Goal: Task Accomplishment & Management: Manage account settings

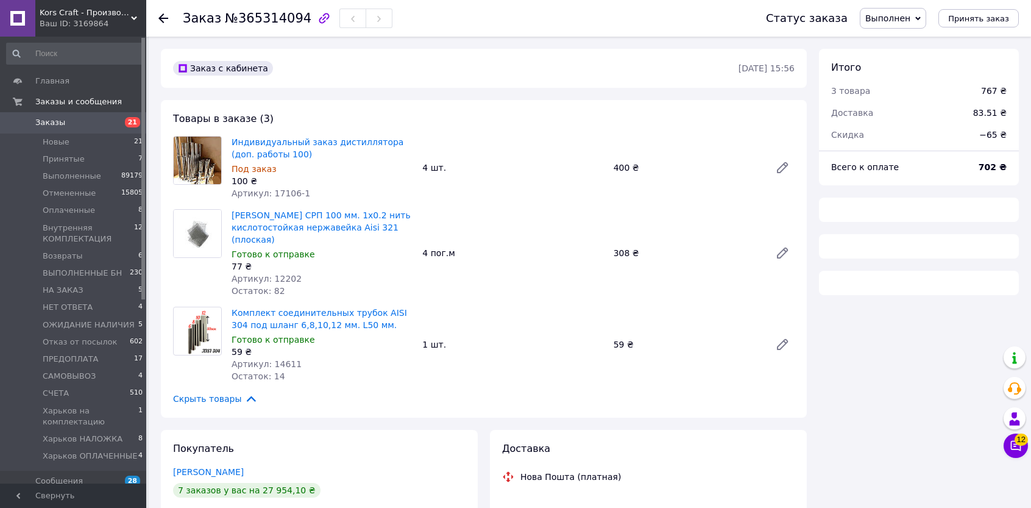
scroll to position [162, 0]
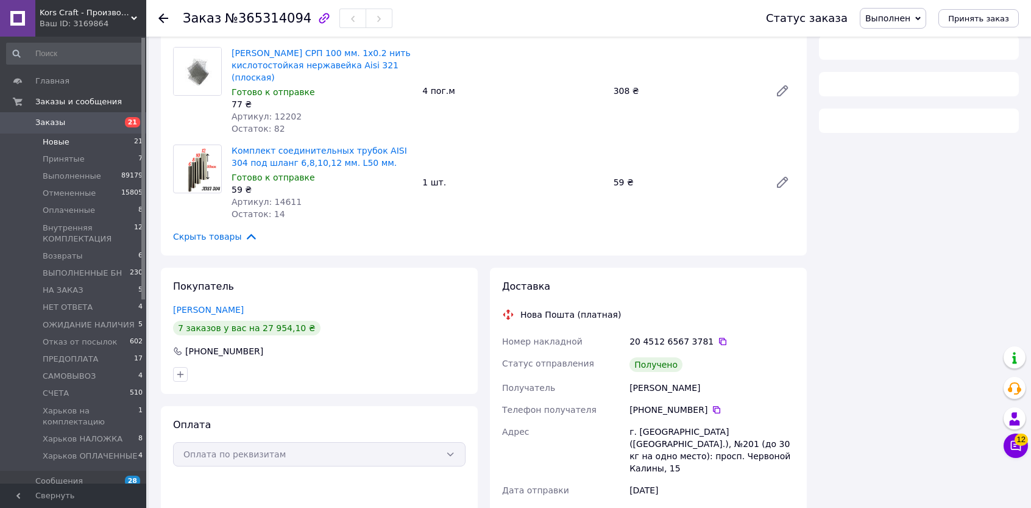
click at [78, 141] on li "Новые 21" at bounding box center [75, 142] width 150 height 17
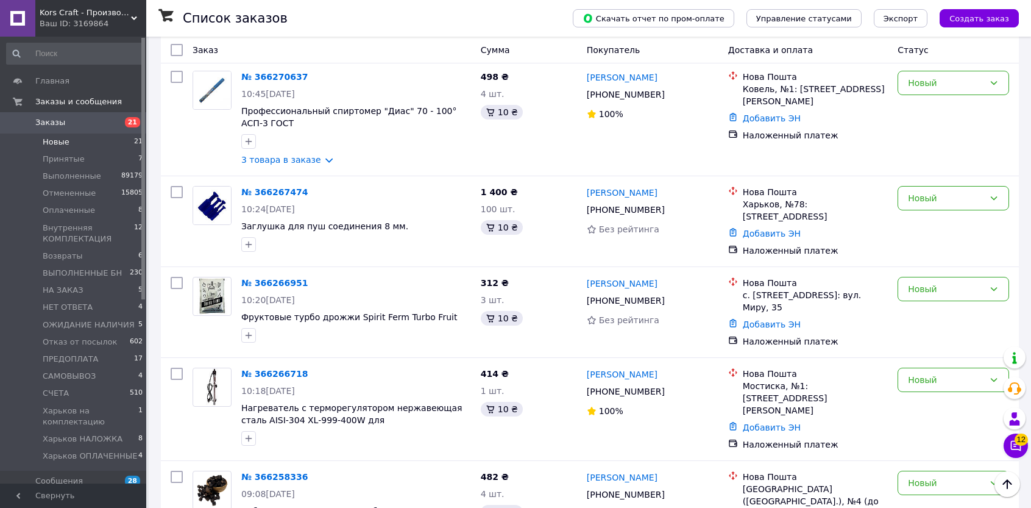
scroll to position [853, 0]
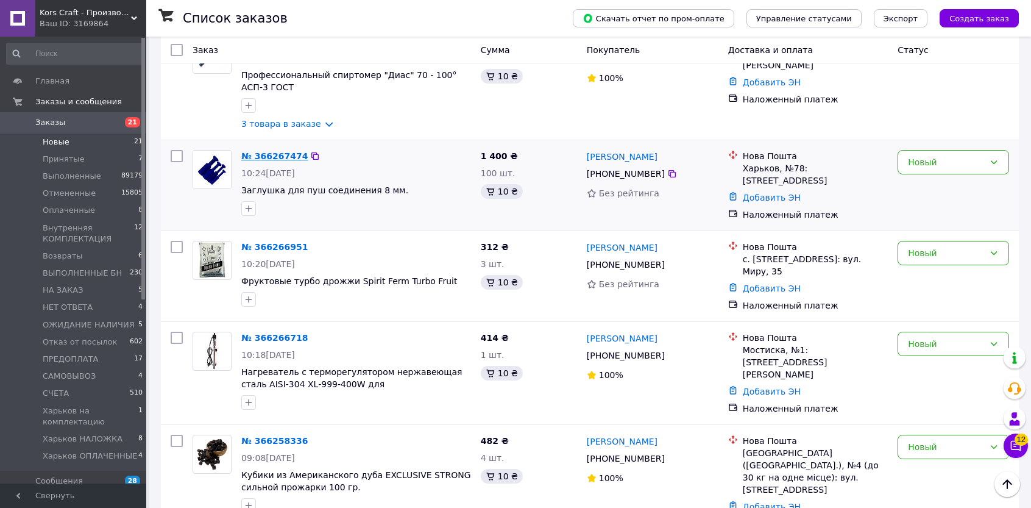
click at [273, 151] on link "№ 366267474" at bounding box center [274, 156] width 66 height 10
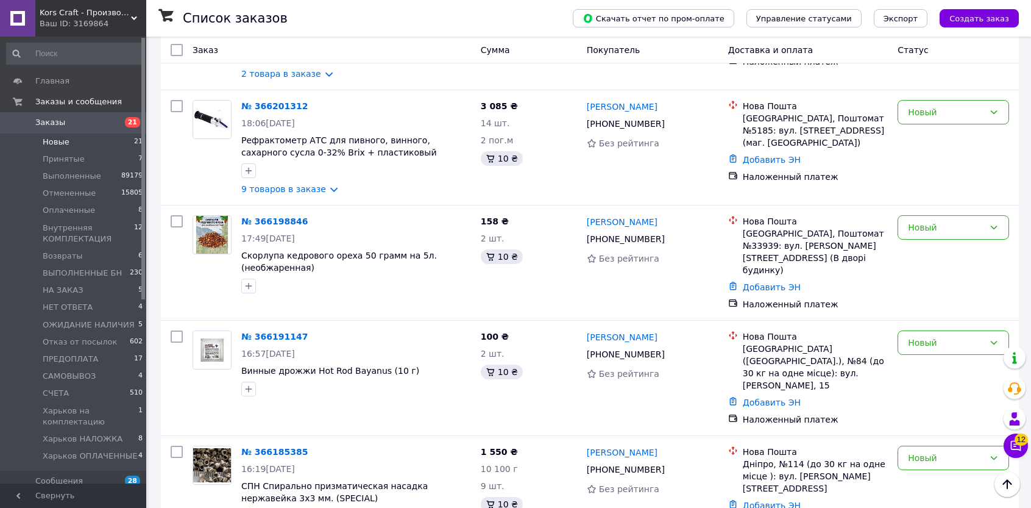
scroll to position [1737, 0]
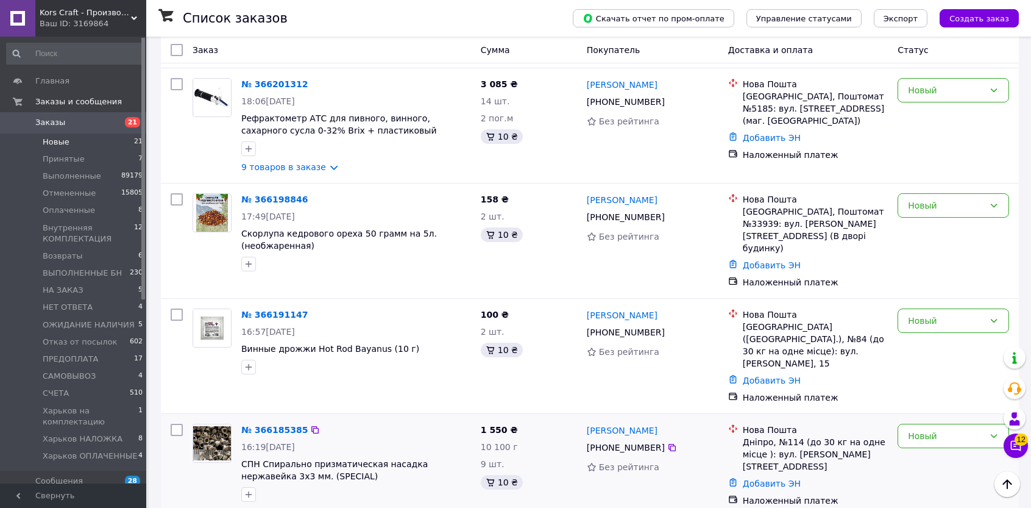
click at [300, 507] on link "9 товаров в заказе" at bounding box center [283, 513] width 85 height 10
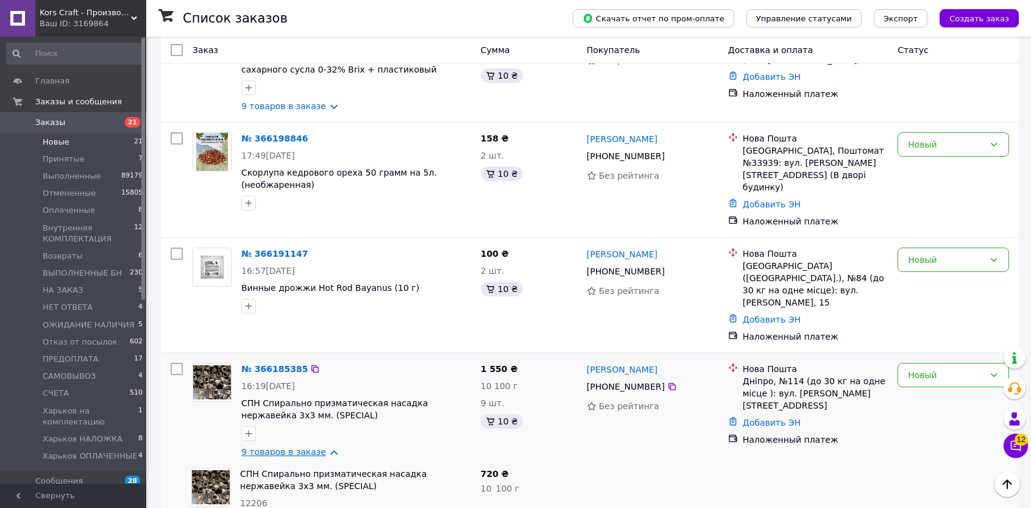
click at [280, 447] on link "9 товаров в заказе" at bounding box center [283, 452] width 85 height 10
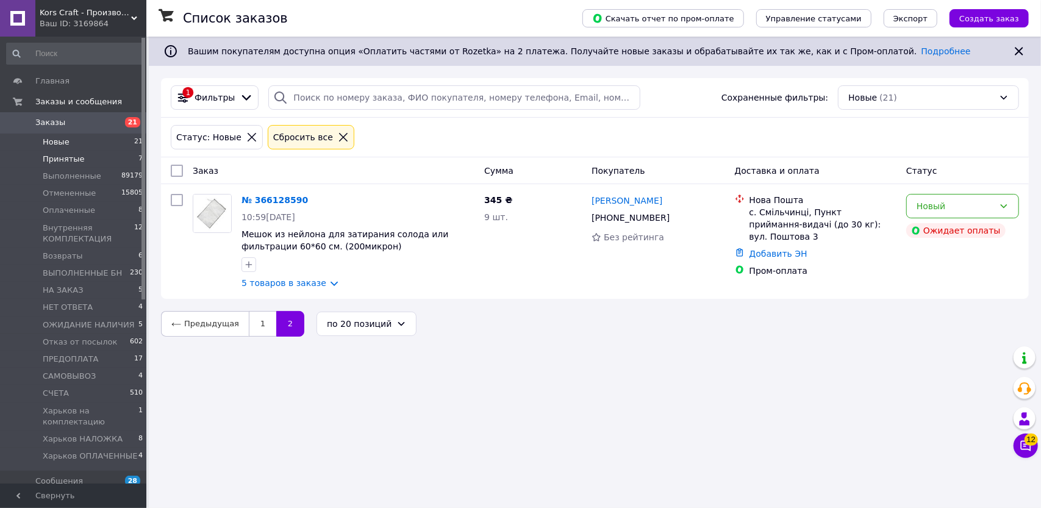
click at [70, 160] on span "Принятые" at bounding box center [64, 159] width 42 height 11
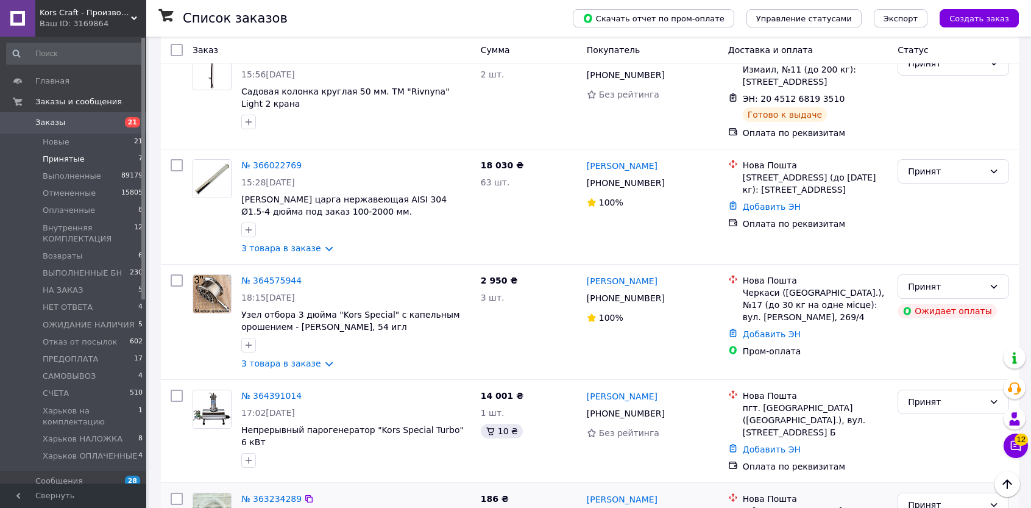
scroll to position [124, 0]
